Goal: Find specific page/section: Find specific page/section

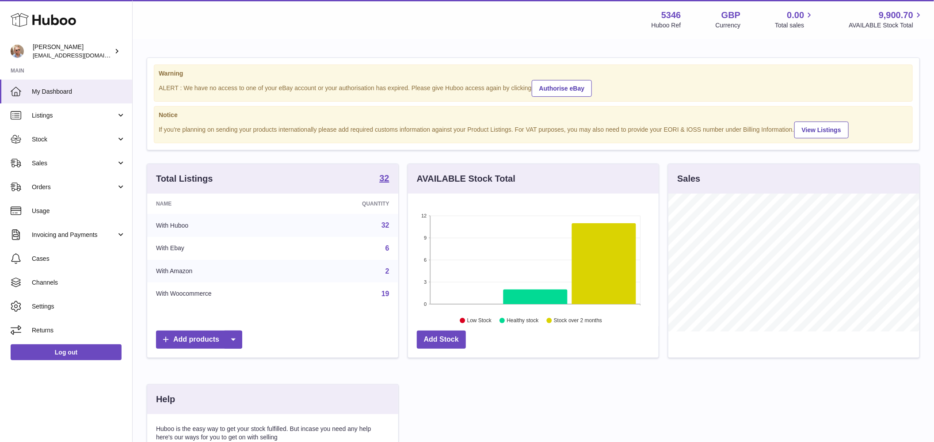
scroll to position [138, 251]
click at [57, 168] on link "Sales" at bounding box center [66, 163] width 132 height 24
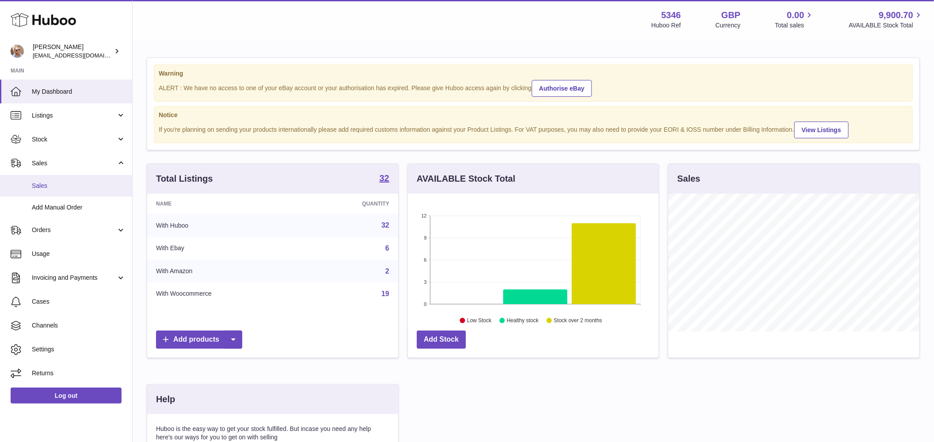
click at [60, 184] on span "Sales" at bounding box center [79, 186] width 94 height 8
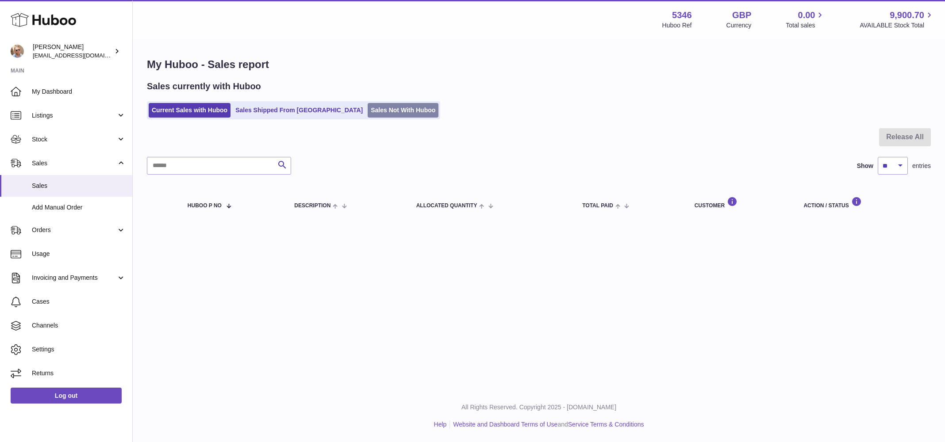
click at [367, 110] on link "Sales Not With Huboo" at bounding box center [402, 110] width 71 height 15
